Goal: Task Accomplishment & Management: Complete application form

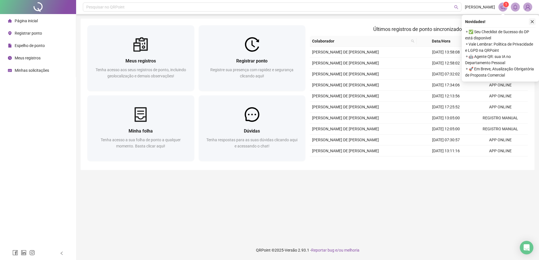
click at [532, 21] on icon "close" at bounding box center [532, 22] width 4 height 4
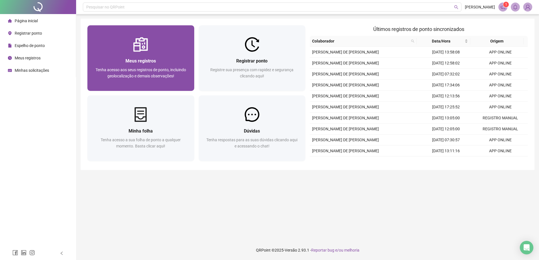
click at [120, 63] on div "Meus registros" at bounding box center [140, 60] width 93 height 7
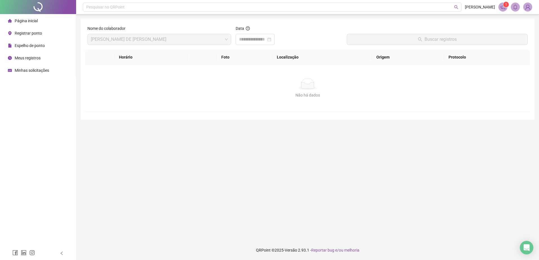
click at [29, 34] on span "Registrar ponto" at bounding box center [28, 33] width 27 height 5
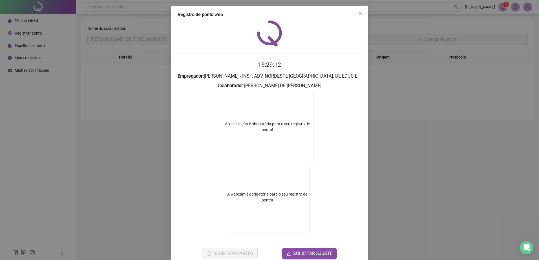
click at [271, 136] on div "A localização é obrigatória para o seu registro de ponto!" at bounding box center [267, 127] width 93 height 70
click at [263, 126] on div "A localização é obrigatória para o seu registro de ponto!" at bounding box center [267, 127] width 92 height 12
click at [262, 126] on div "A localização é obrigatória para o seu registro de ponto!" at bounding box center [267, 127] width 92 height 12
drag, startPoint x: 262, startPoint y: 126, endPoint x: 327, endPoint y: 121, distance: 65.5
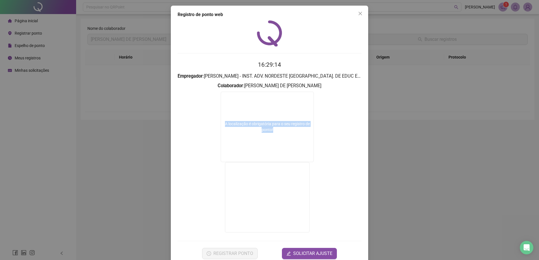
click at [327, 121] on form "A localização é obrigatória para o seu registro de ponto!" at bounding box center [269, 163] width 184 height 143
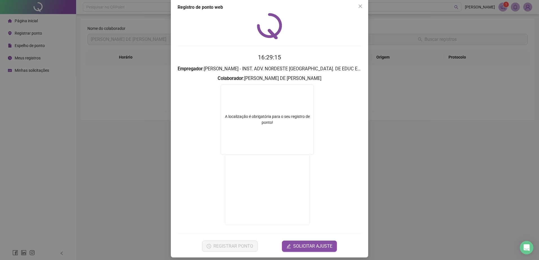
scroll to position [12, 0]
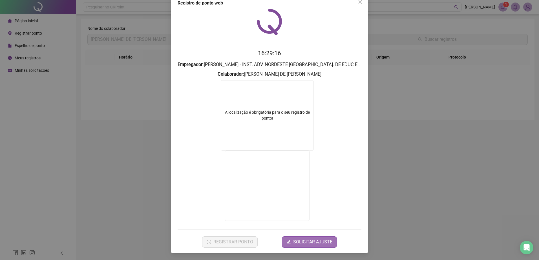
click at [290, 245] on button "SOLICITAR AJUSTE" at bounding box center [309, 242] width 55 height 11
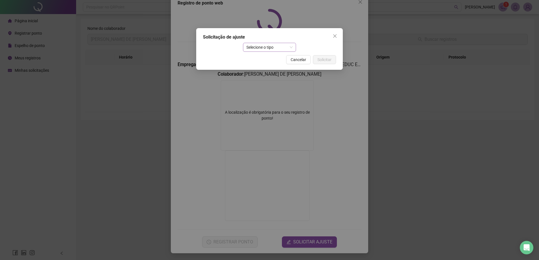
click at [274, 46] on span "Selecione o tipo" at bounding box center [269, 47] width 46 height 8
click at [271, 57] on div "Ajuste manual" at bounding box center [269, 58] width 44 height 6
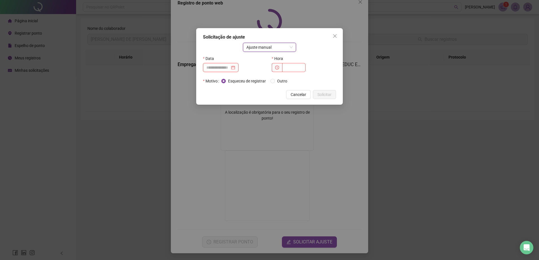
click at [230, 67] on input at bounding box center [218, 68] width 24 height 6
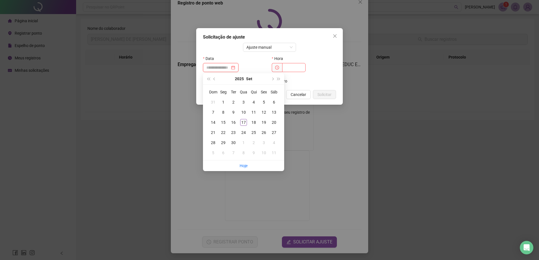
click at [235, 67] on div at bounding box center [220, 68] width 29 height 6
type input "**********"
click at [235, 126] on div "16" at bounding box center [233, 122] width 7 height 7
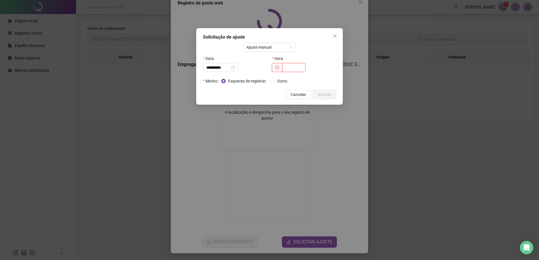
click at [288, 68] on input "text" at bounding box center [293, 67] width 23 height 9
type input "*****"
click at [319, 93] on span "Solicitar" at bounding box center [324, 95] width 14 height 6
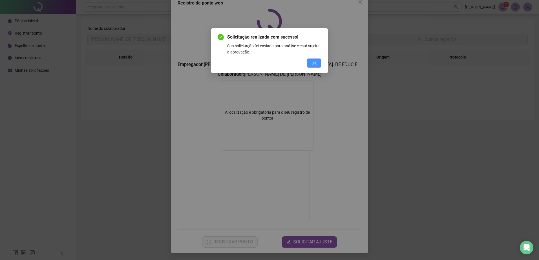
click at [315, 67] on button "OK" at bounding box center [314, 63] width 14 height 9
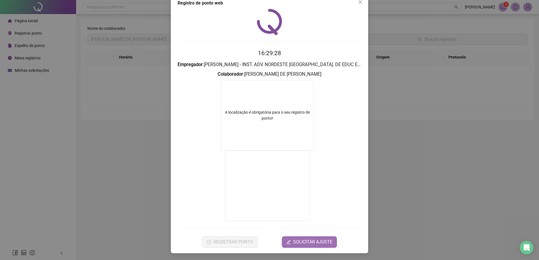
click at [320, 241] on span "SOLICITAR AJUSTE" at bounding box center [312, 242] width 39 height 7
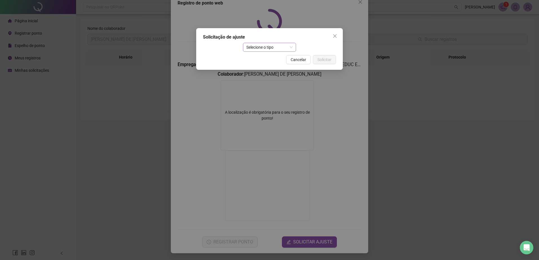
click at [269, 49] on span "Selecione o tipo" at bounding box center [269, 47] width 46 height 8
click at [272, 59] on div "Ajuste manual" at bounding box center [269, 58] width 44 height 6
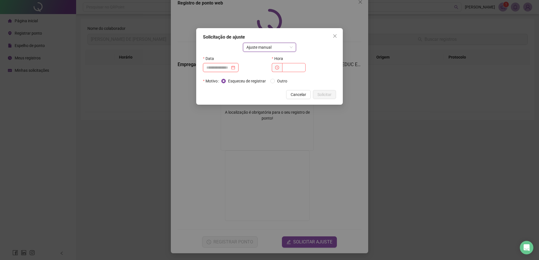
click at [227, 67] on input at bounding box center [218, 68] width 24 height 6
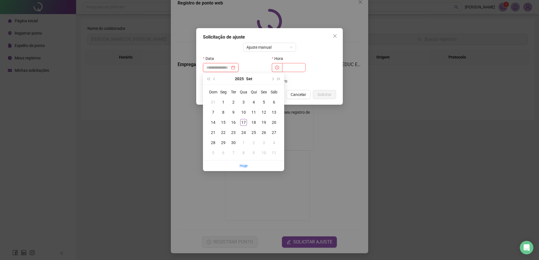
click at [230, 68] on input at bounding box center [218, 68] width 24 height 6
type input "**********"
click at [234, 124] on div "16" at bounding box center [233, 122] width 7 height 7
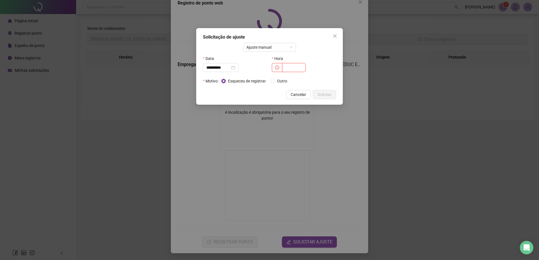
click at [285, 66] on input "text" at bounding box center [293, 67] width 23 height 9
type input "*****"
click at [323, 92] on span "Solicitar" at bounding box center [324, 95] width 14 height 6
